Goal: Task Accomplishment & Management: Manage account settings

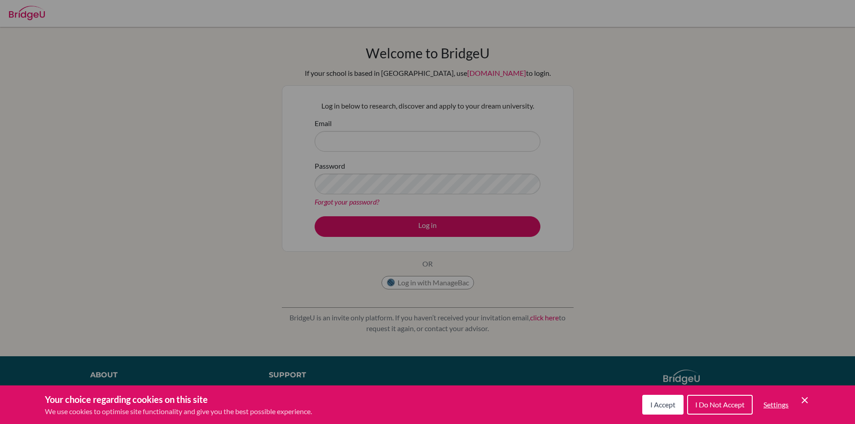
click at [663, 406] on span "I Accept" at bounding box center [663, 404] width 25 height 9
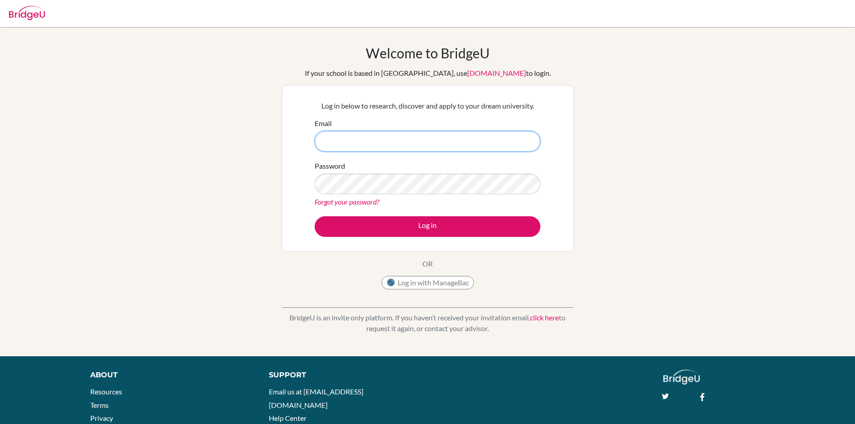
click at [412, 137] on input "Email" at bounding box center [428, 141] width 226 height 21
type input "C"
type input "[EMAIL_ADDRESS][DOMAIN_NAME]"
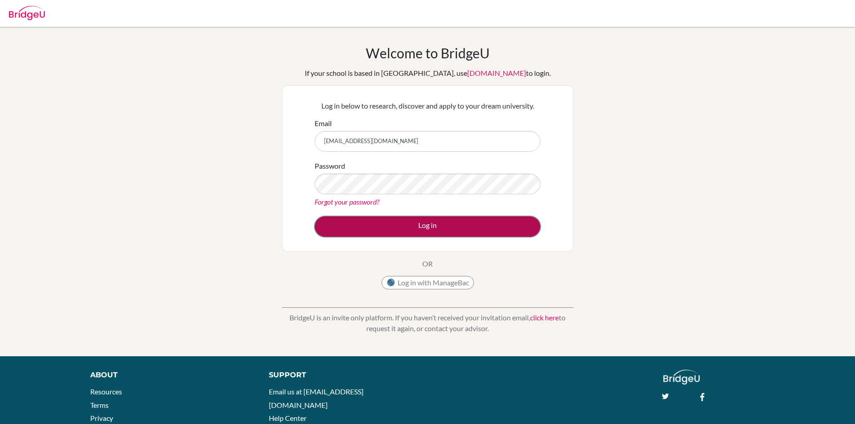
click at [505, 222] on button "Log in" at bounding box center [428, 226] width 226 height 21
click at [495, 218] on button "Log in" at bounding box center [428, 226] width 226 height 21
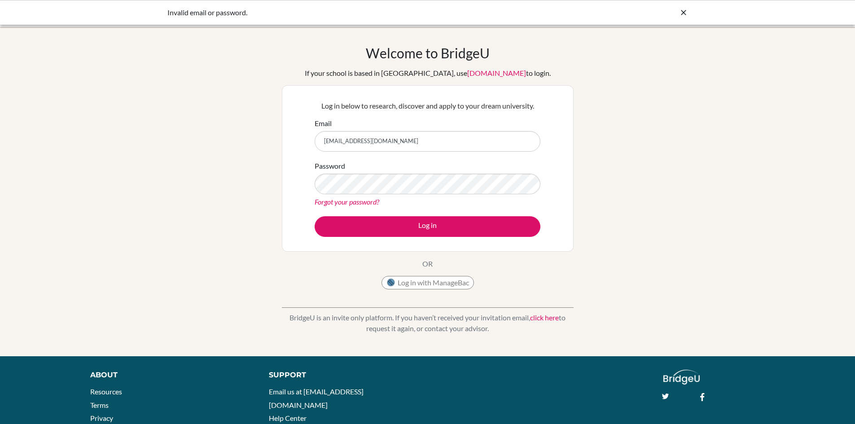
click at [349, 204] on link "Forgot your password?" at bounding box center [347, 202] width 65 height 9
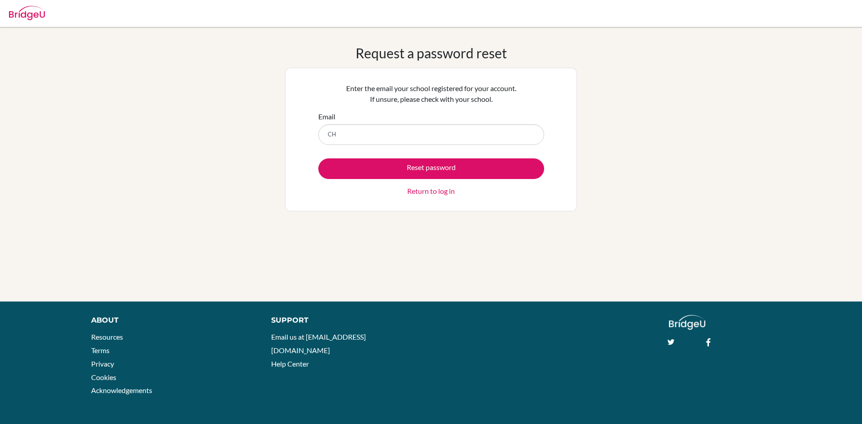
type input "C"
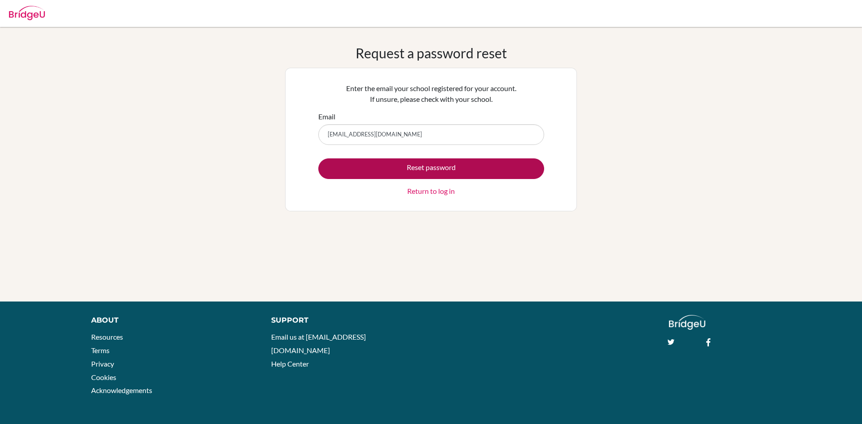
type input "[EMAIL_ADDRESS][DOMAIN_NAME]"
click at [455, 167] on button "Reset password" at bounding box center [431, 168] width 226 height 21
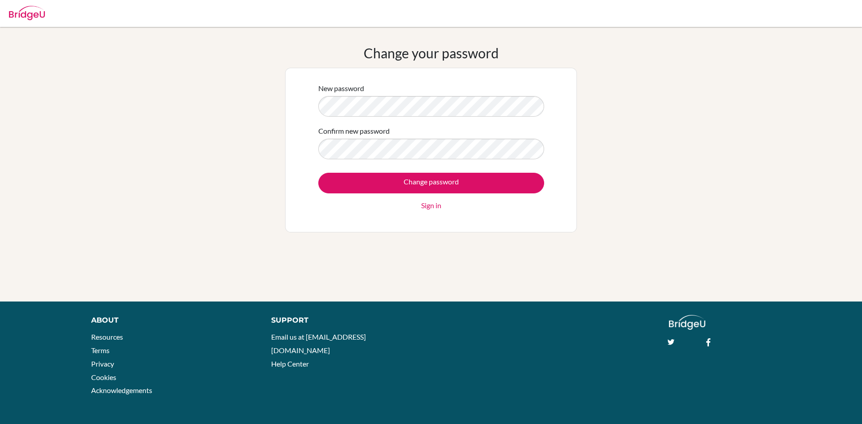
click at [375, 140] on div "Confirm new password" at bounding box center [431, 143] width 226 height 34
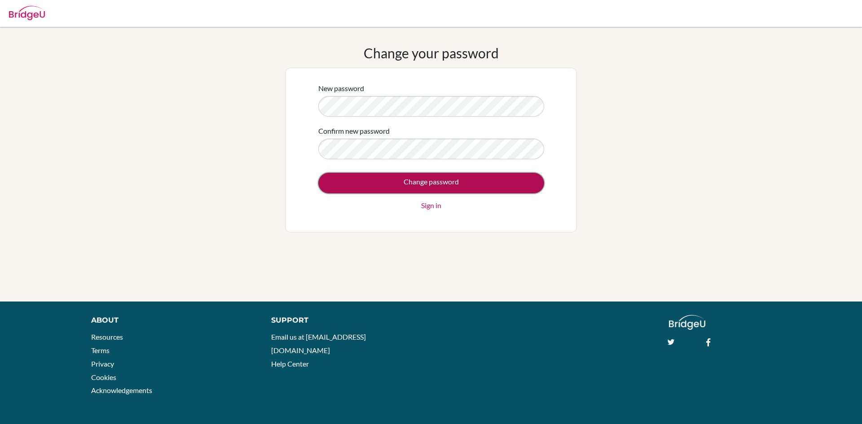
click at [434, 182] on input "Change password" at bounding box center [431, 183] width 226 height 21
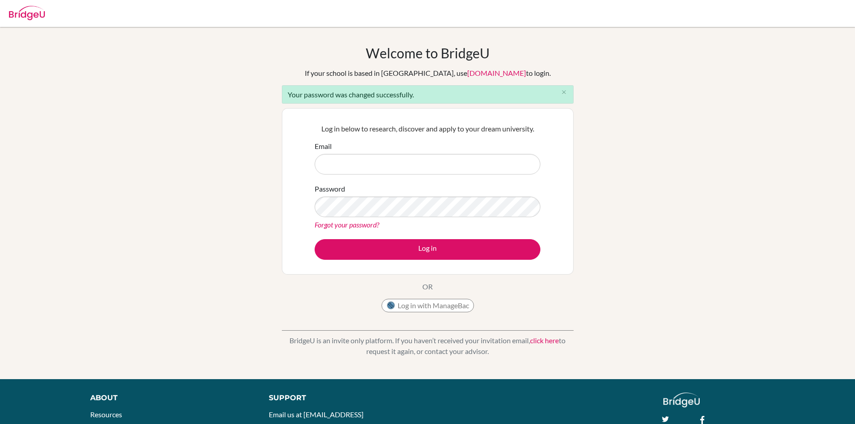
click at [382, 161] on input "Email" at bounding box center [428, 164] width 226 height 21
type input "[EMAIL_ADDRESS][DOMAIN_NAME]"
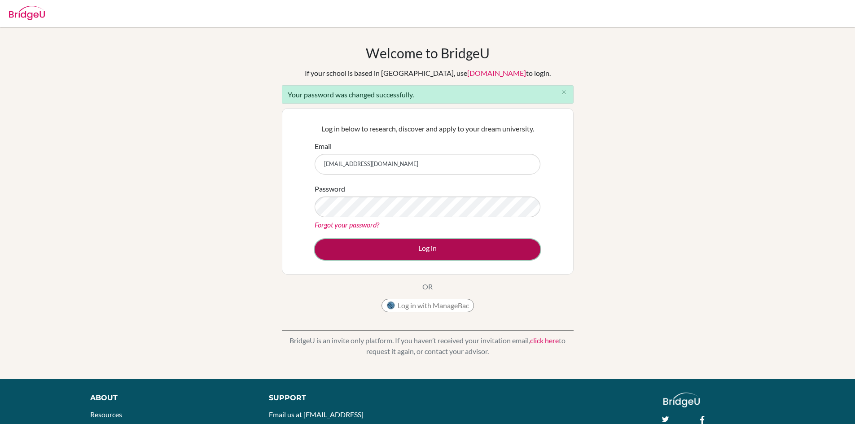
click at [429, 255] on button "Log in" at bounding box center [428, 249] width 226 height 21
